Goal: Task Accomplishment & Management: Use online tool/utility

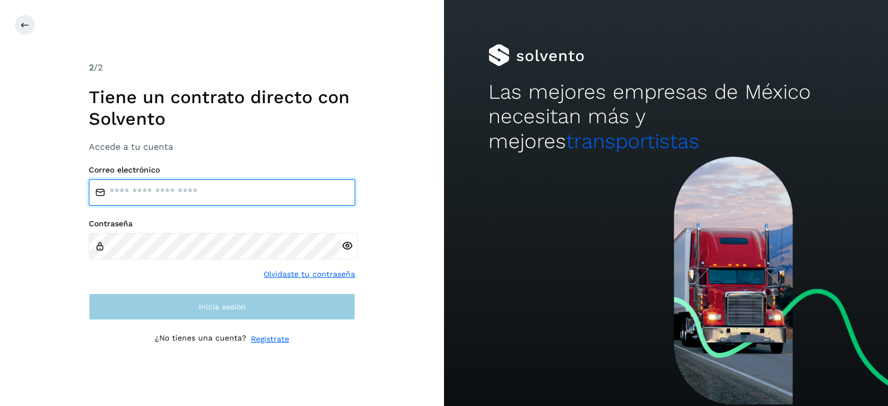
type input "**********"
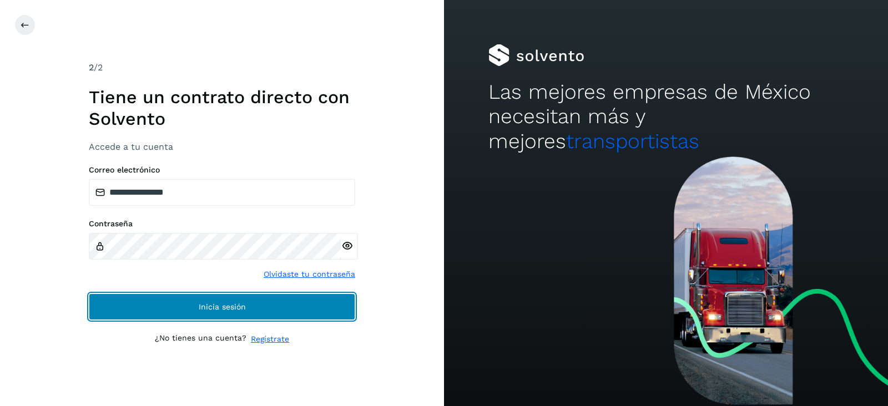
click at [195, 315] on button "Inicia sesión" at bounding box center [222, 307] width 267 height 27
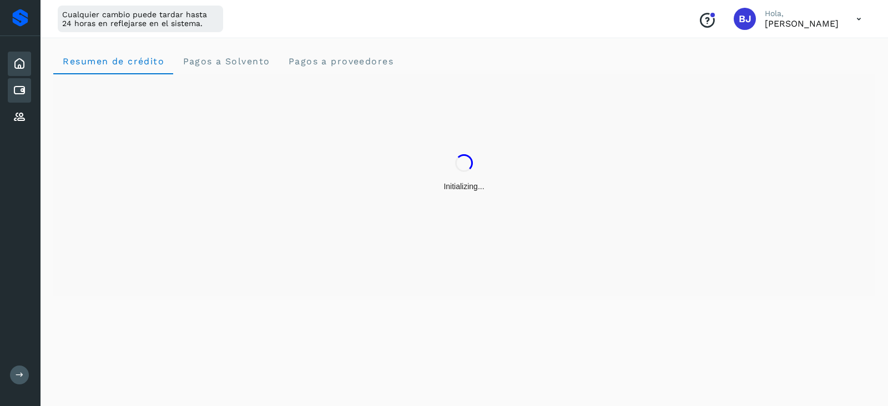
click at [8, 84] on div "Cuentas por pagar" at bounding box center [19, 90] width 23 height 24
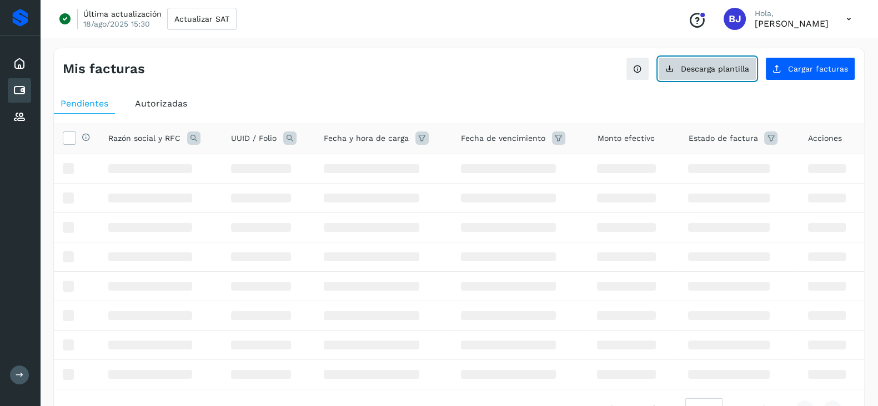
click at [716, 71] on span "Descarga plantilla" at bounding box center [715, 69] width 68 height 8
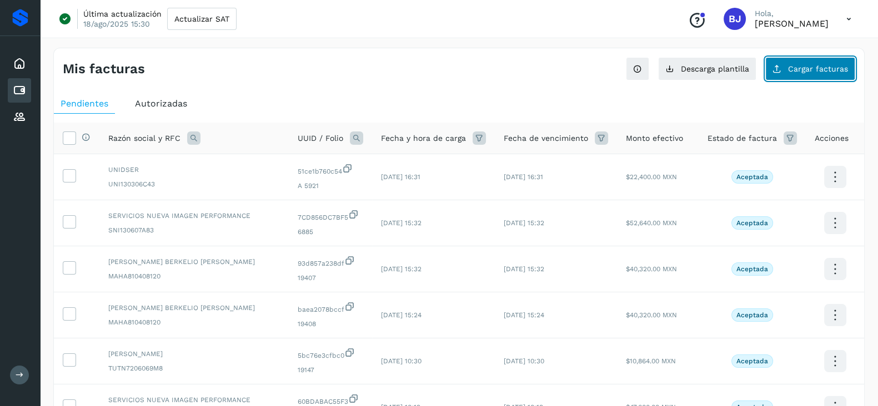
click at [819, 59] on button "Cargar facturas" at bounding box center [810, 68] width 90 height 23
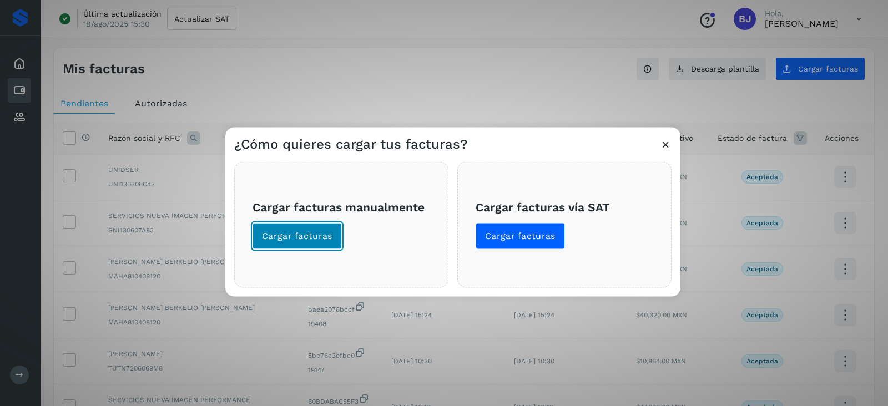
click at [257, 248] on button "Cargar facturas" at bounding box center [297, 236] width 89 height 27
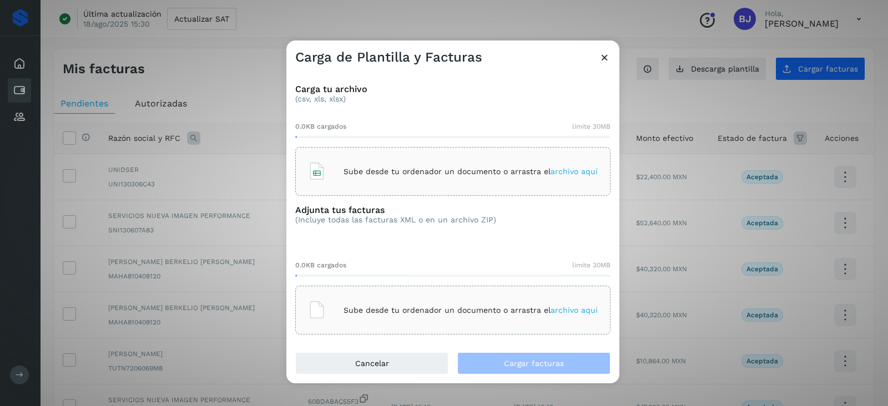
click at [420, 157] on div "Sube desde tu ordenador un documento o arrastra el archivo aquí" at bounding box center [453, 172] width 290 height 30
click at [542, 301] on div "Sube desde tu ordenador un documento o arrastra el archivo aquí" at bounding box center [453, 310] width 290 height 30
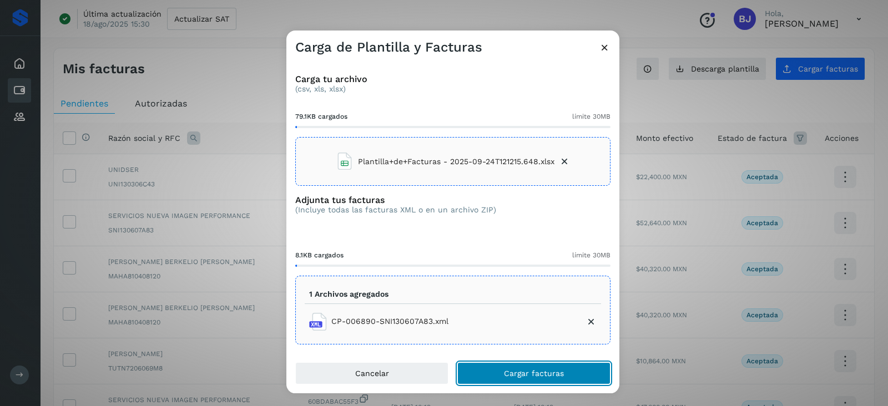
click at [505, 365] on button "Cargar facturas" at bounding box center [533, 374] width 153 height 22
